Goal: Task Accomplishment & Management: Use online tool/utility

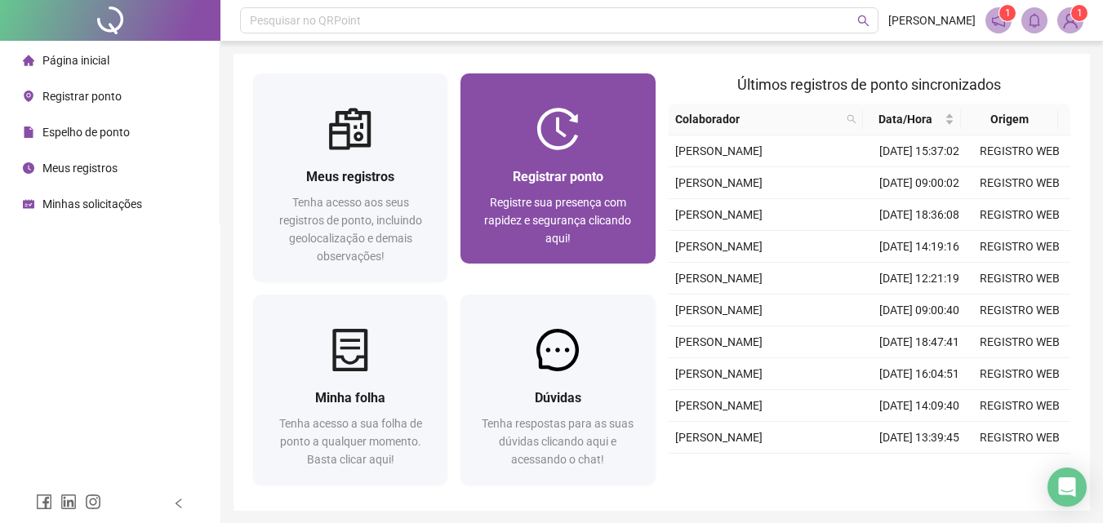
click at [607, 189] on div "Registrar ponto Registre sua presença com rapidez e segurança clicando aqui!" at bounding box center [557, 207] width 155 height 81
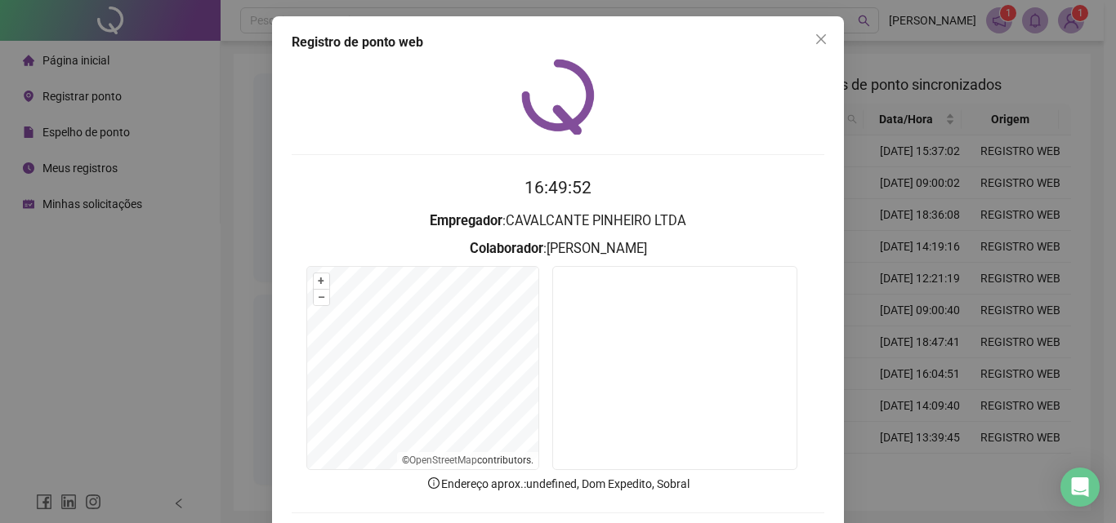
scroll to position [78, 0]
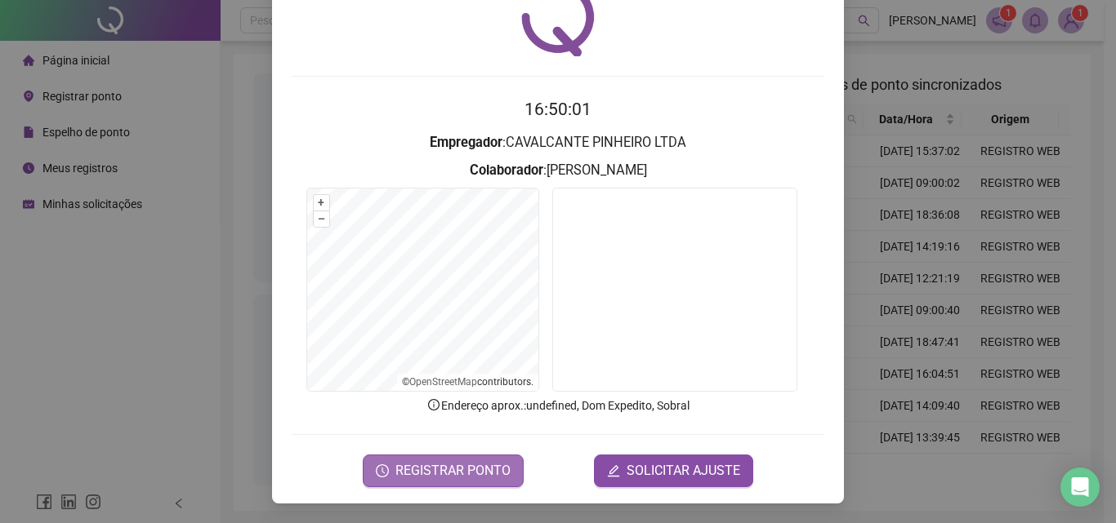
click at [473, 475] on span "REGISTRAR PONTO" at bounding box center [452, 471] width 115 height 20
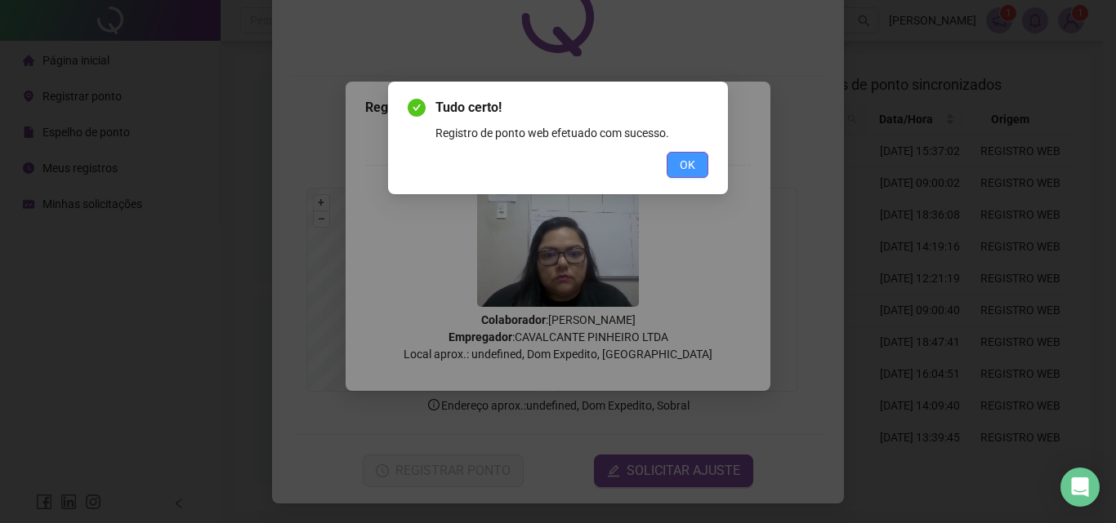
click at [689, 170] on span "OK" at bounding box center [687, 165] width 16 height 18
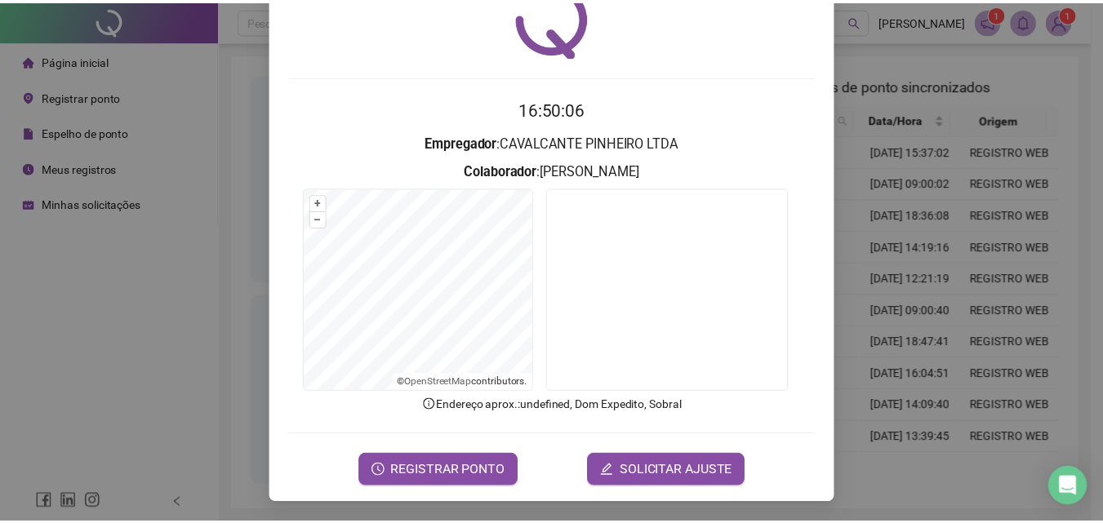
scroll to position [0, 0]
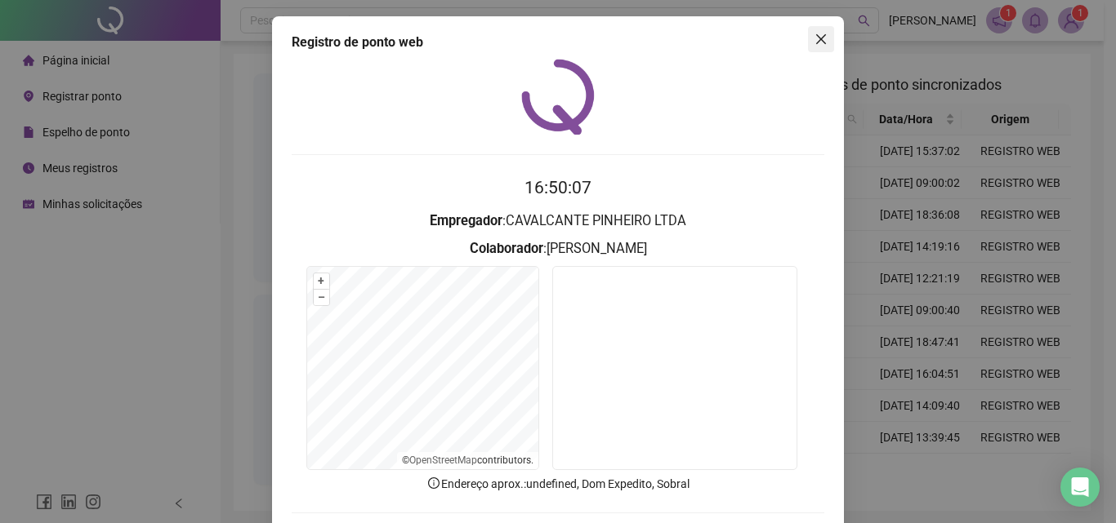
click at [817, 33] on icon "close" at bounding box center [820, 39] width 13 height 13
